Goal: Information Seeking & Learning: Learn about a topic

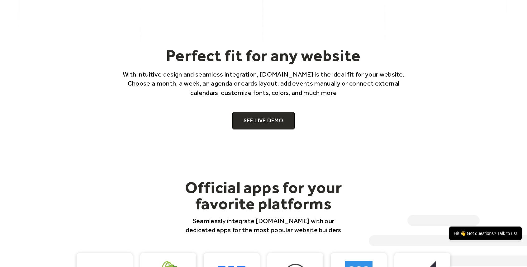
scroll to position [416, 0]
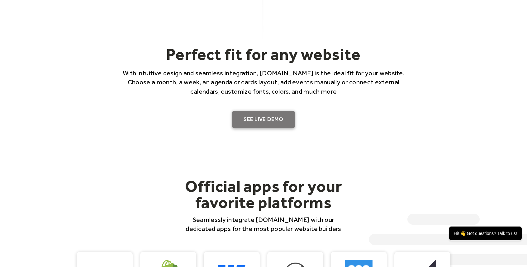
click at [262, 120] on link "SEE LIVE DEMO" at bounding box center [263, 119] width 62 height 17
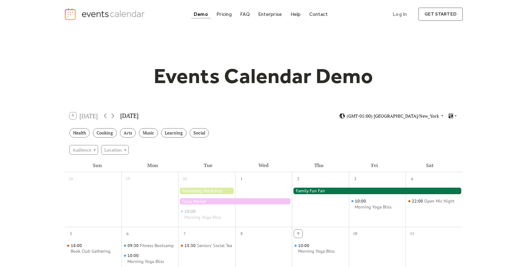
click at [403, 116] on span "(GMT-05:00) [GEOGRAPHIC_DATA]/New_York" at bounding box center [393, 116] width 92 height 4
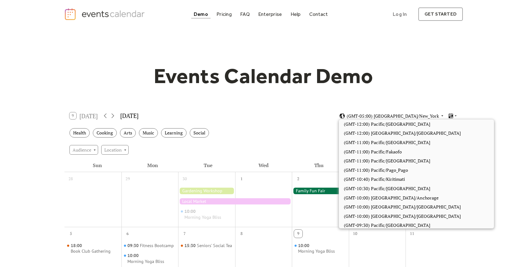
scroll to position [415, 0]
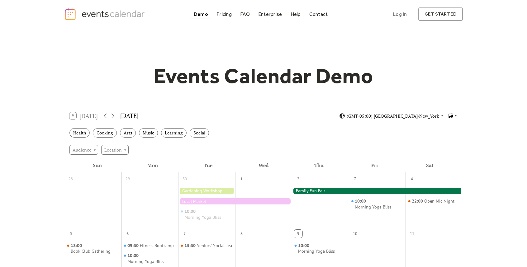
click at [454, 116] on icon at bounding box center [451, 116] width 6 height 6
click at [449, 146] on span "Agenda" at bounding box center [445, 142] width 15 height 7
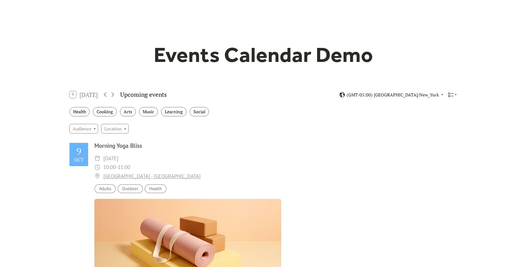
scroll to position [24, 0]
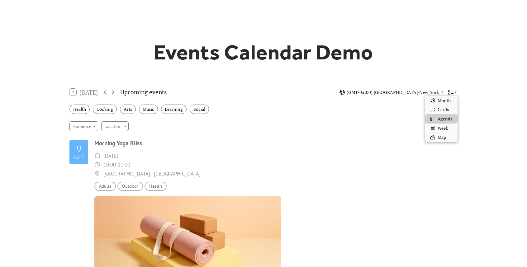
click at [453, 91] on icon at bounding box center [451, 92] width 6 height 6
click at [448, 138] on div "Map" at bounding box center [441, 137] width 32 height 9
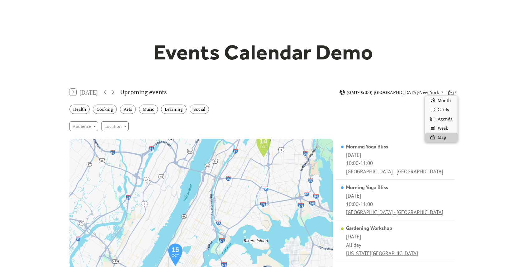
click at [453, 91] on icon at bounding box center [451, 92] width 6 height 6
click at [450, 111] on div "Cards" at bounding box center [441, 109] width 32 height 9
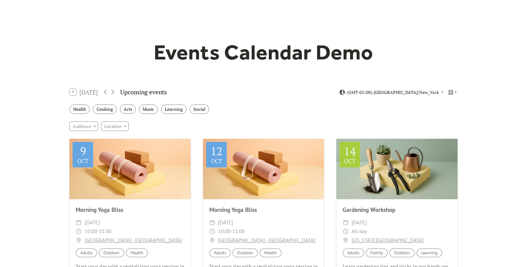
scroll to position [0, 0]
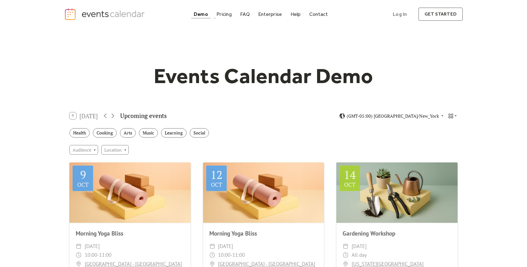
click at [205, 13] on div "Demo" at bounding box center [201, 13] width 14 height 3
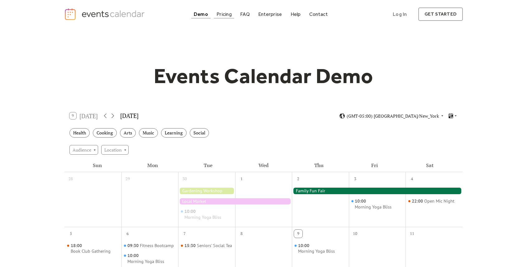
click at [223, 14] on div "Pricing" at bounding box center [224, 13] width 15 height 3
